Goal: Information Seeking & Learning: Learn about a topic

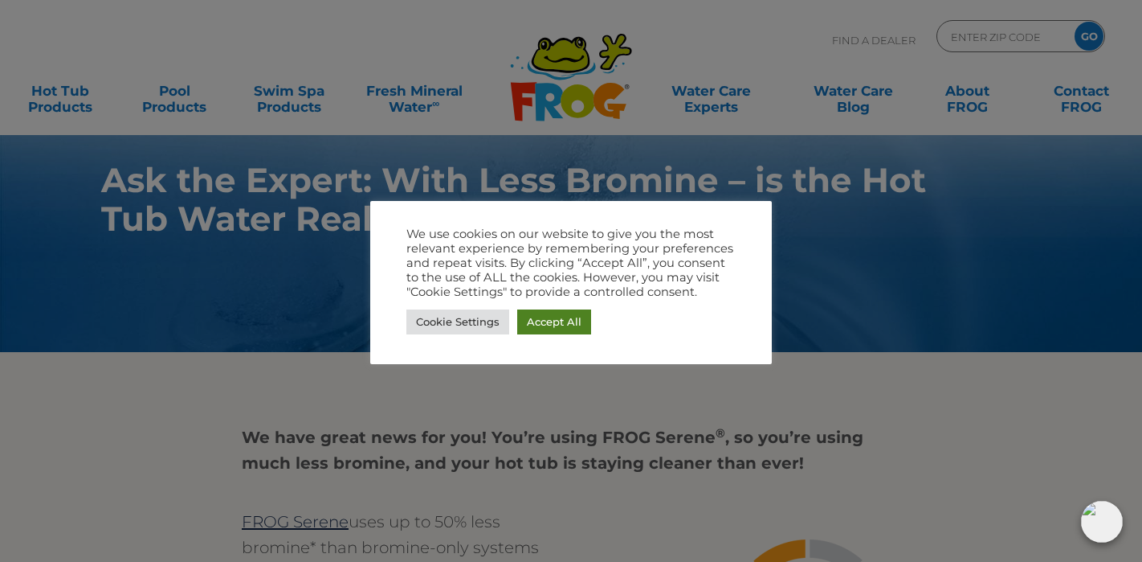
click at [570, 326] on link "Accept All" at bounding box center [554, 321] width 74 height 25
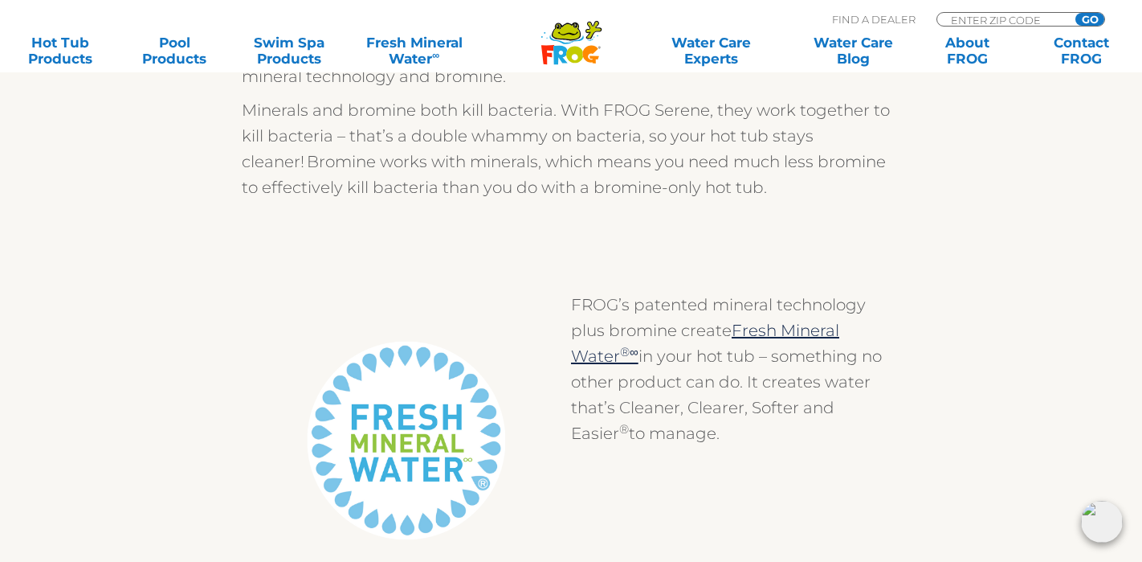
scroll to position [923, 0]
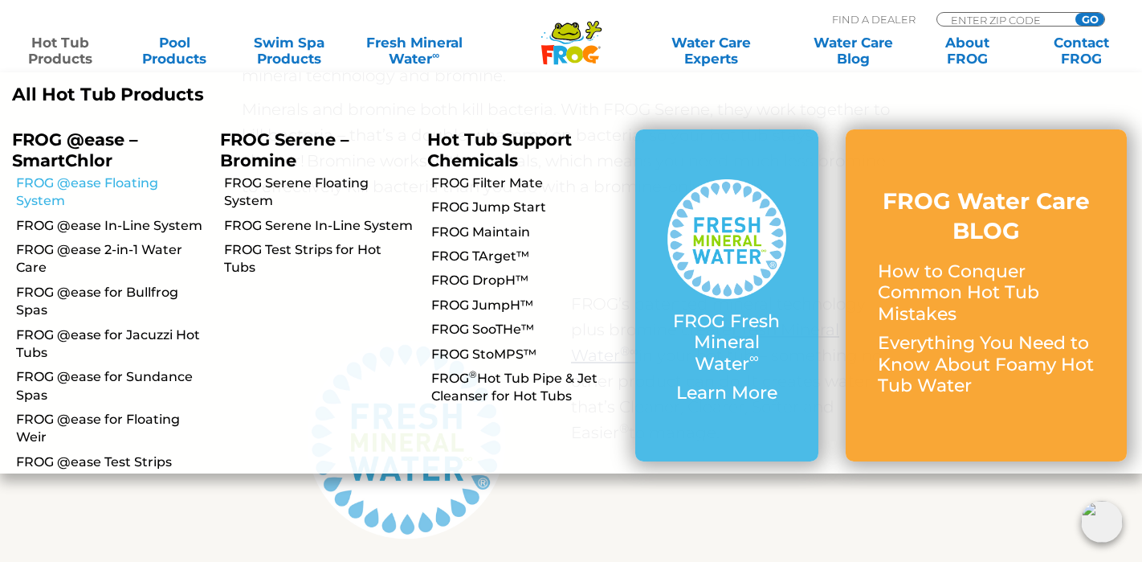
click at [41, 201] on link "FROG @ease Floating System" at bounding box center [112, 192] width 192 height 36
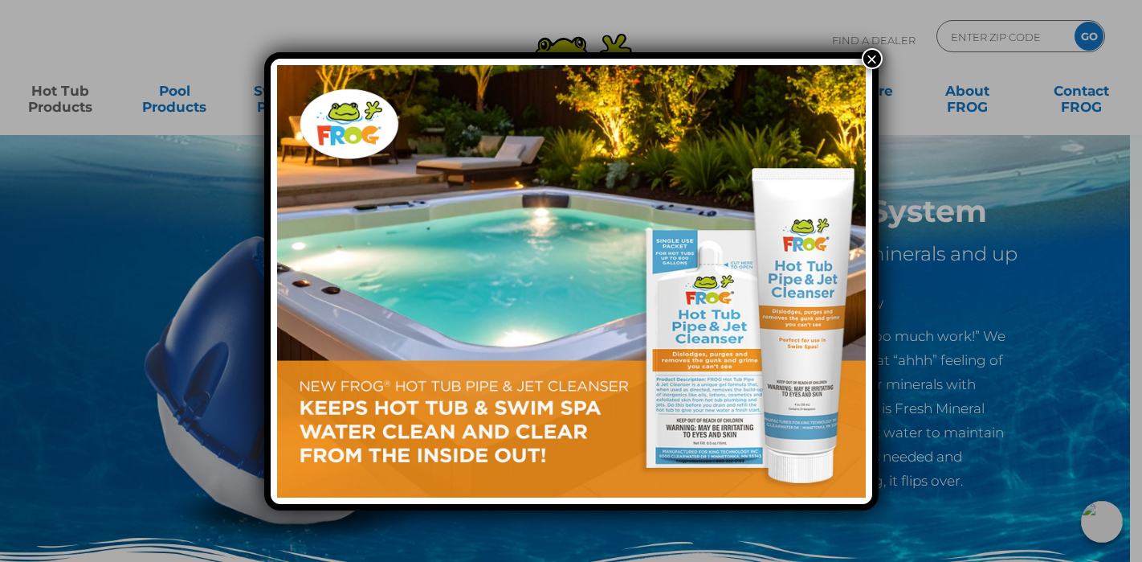
click at [870, 59] on button "×" at bounding box center [872, 58] width 21 height 21
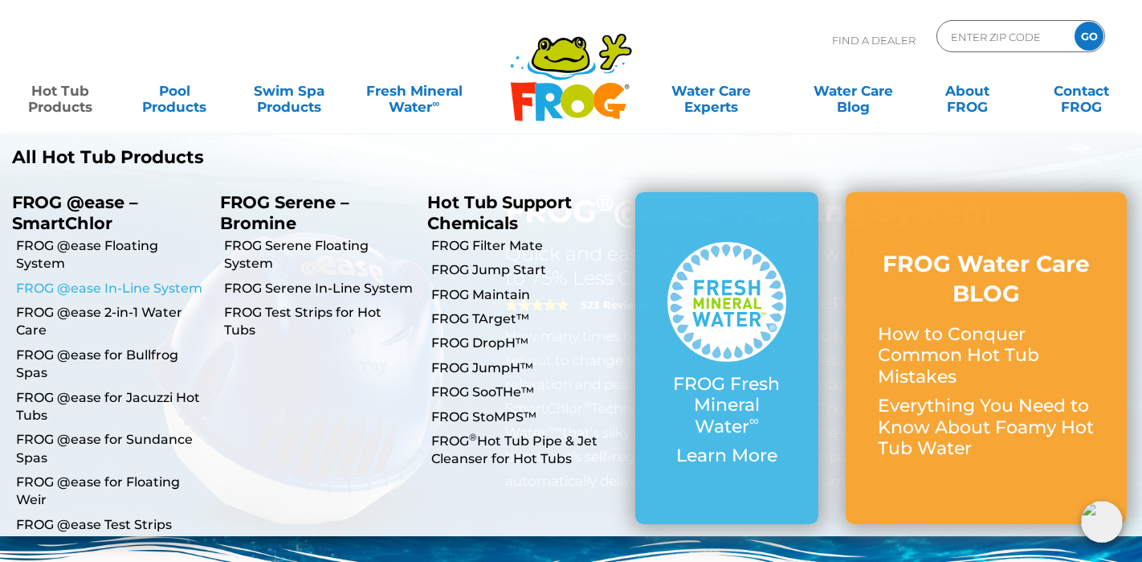
click at [113, 292] on link "FROG @ease In-Line System" at bounding box center [112, 289] width 192 height 18
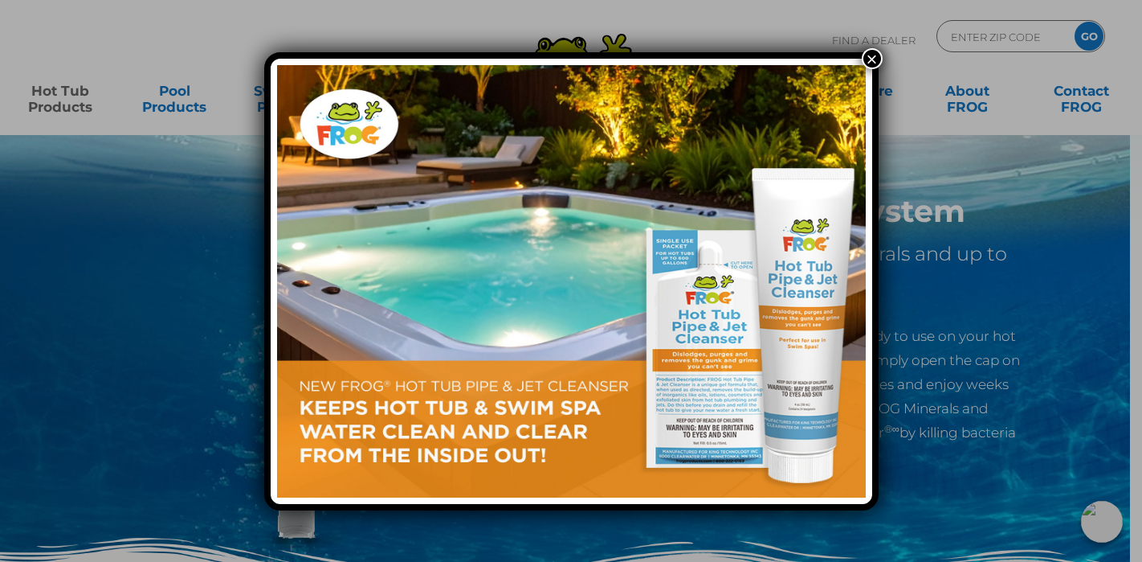
click at [873, 61] on button "×" at bounding box center [872, 58] width 21 height 21
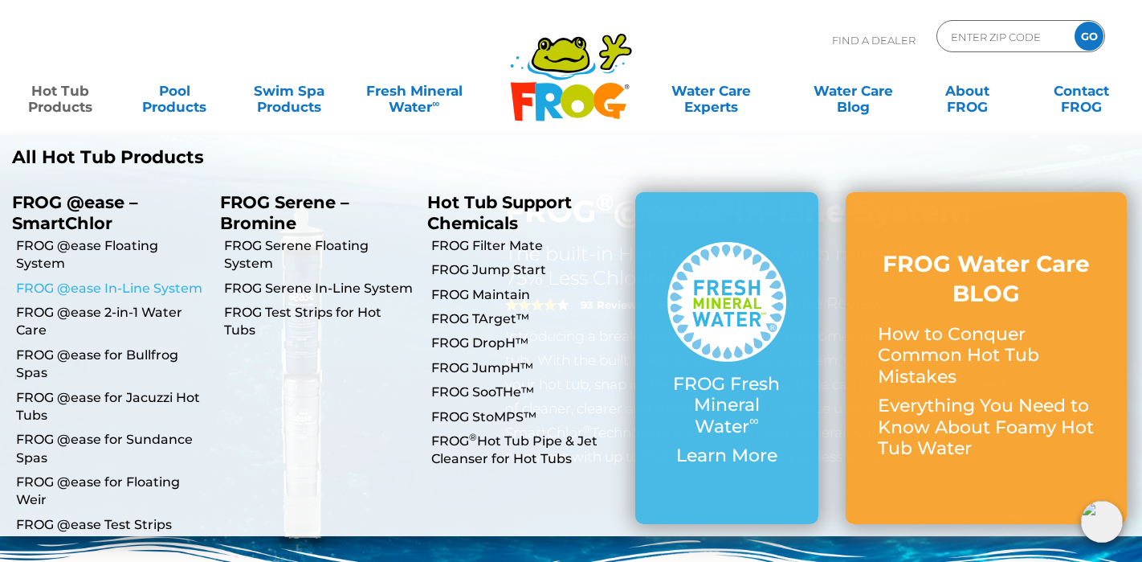
click at [144, 288] on link "FROG @ease In-Line System" at bounding box center [112, 289] width 192 height 18
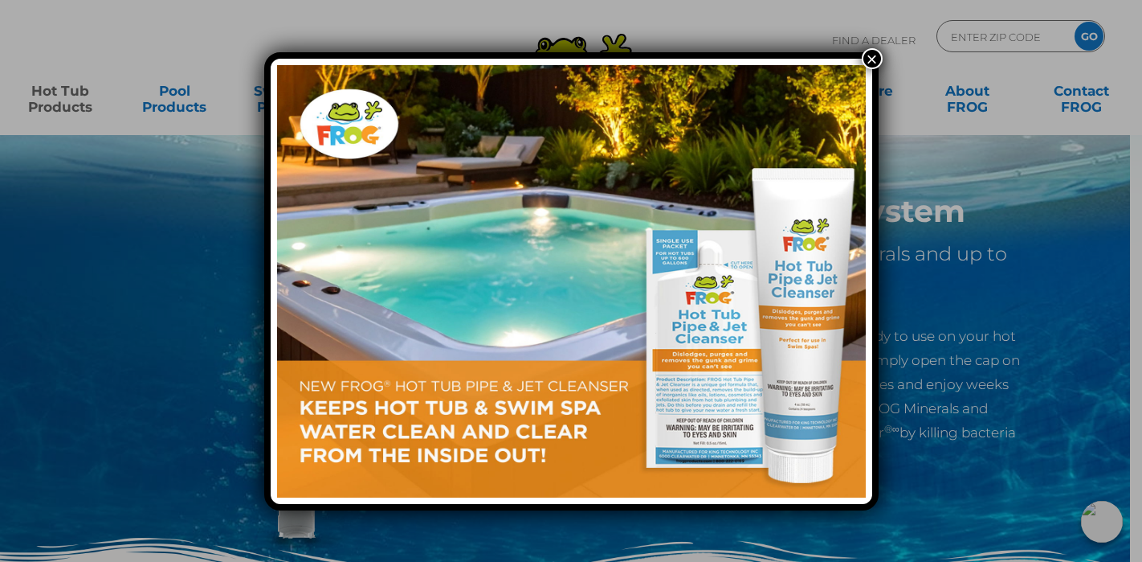
click at [871, 62] on button "×" at bounding box center [872, 58] width 21 height 21
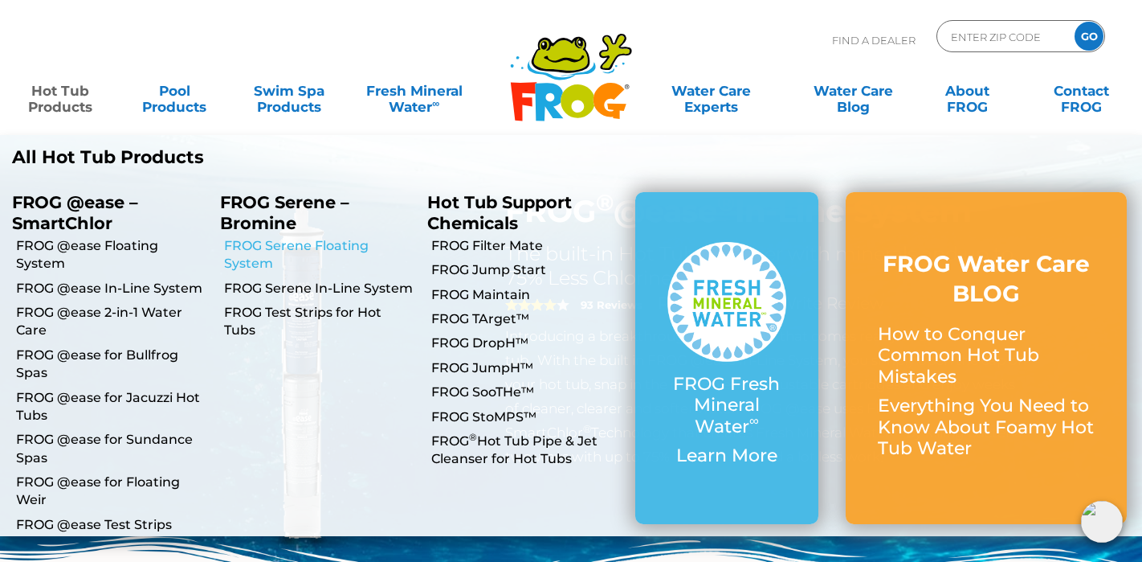
click at [268, 247] on link "FROG Serene Floating System" at bounding box center [320, 255] width 192 height 36
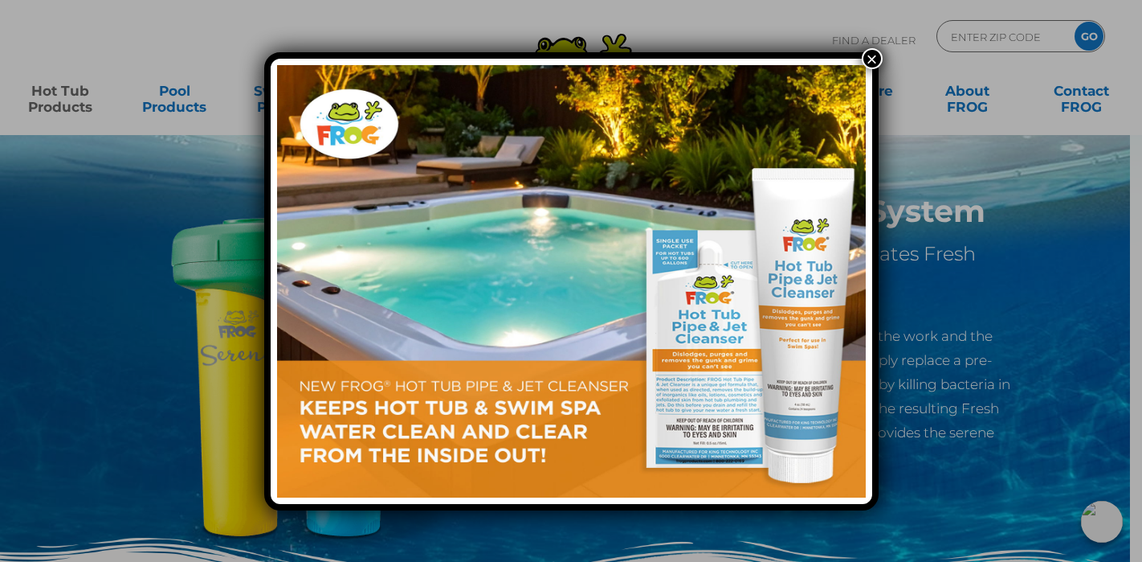
click at [868, 57] on button "×" at bounding box center [872, 58] width 21 height 21
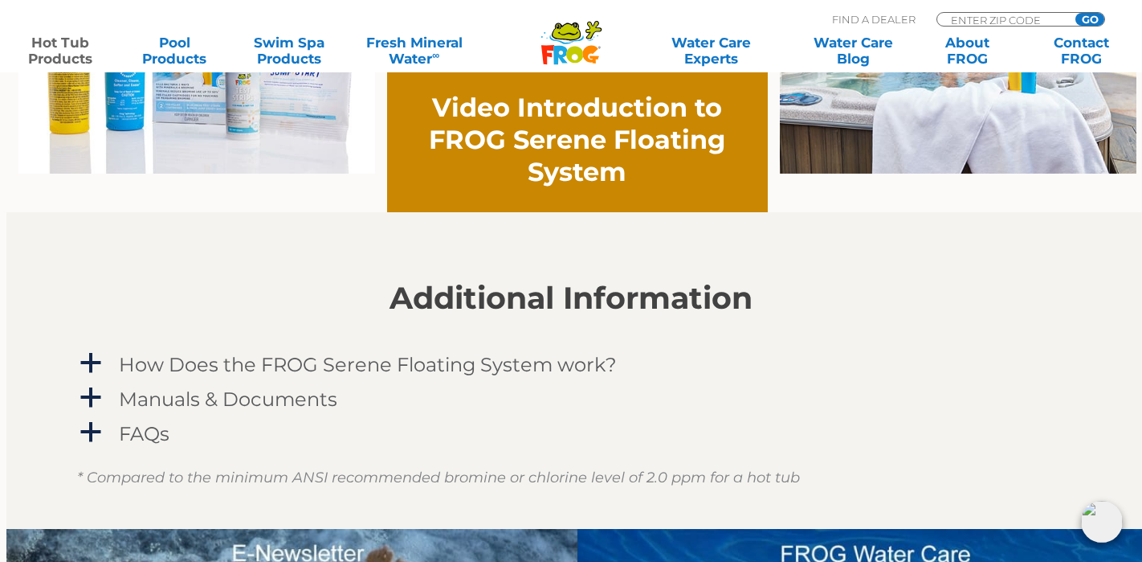
scroll to position [1281, 0]
